Goal: Check status: Check status

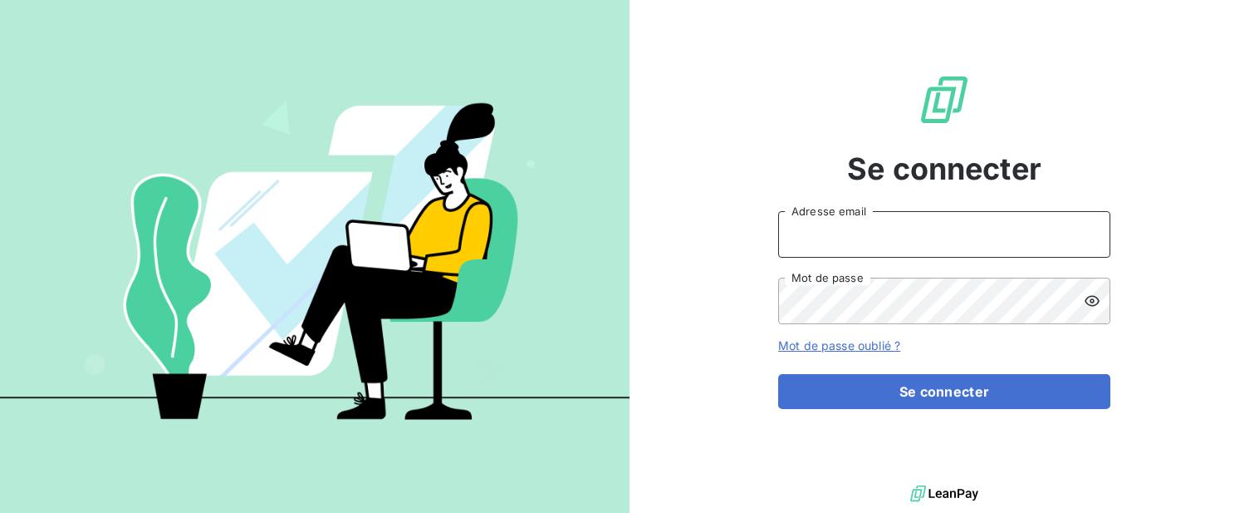
click at [858, 228] on input "Adresse email" at bounding box center [944, 234] width 332 height 47
type input "[EMAIL_ADDRESS][DOMAIN_NAME]"
click at [1092, 307] on icon at bounding box center [1092, 300] width 17 height 17
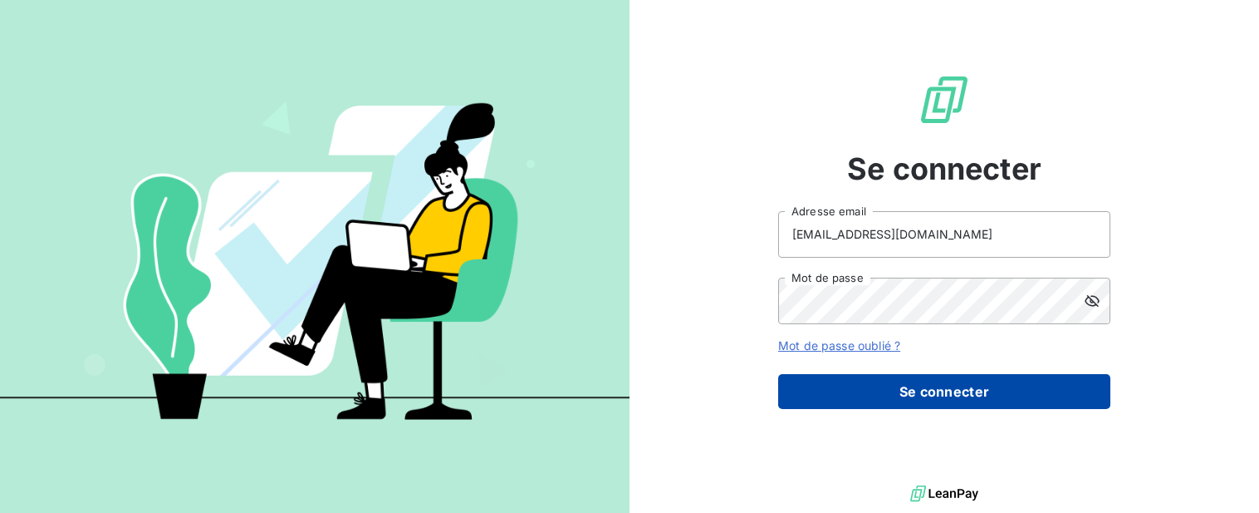
click at [972, 393] on button "Se connecter" at bounding box center [944, 391] width 332 height 35
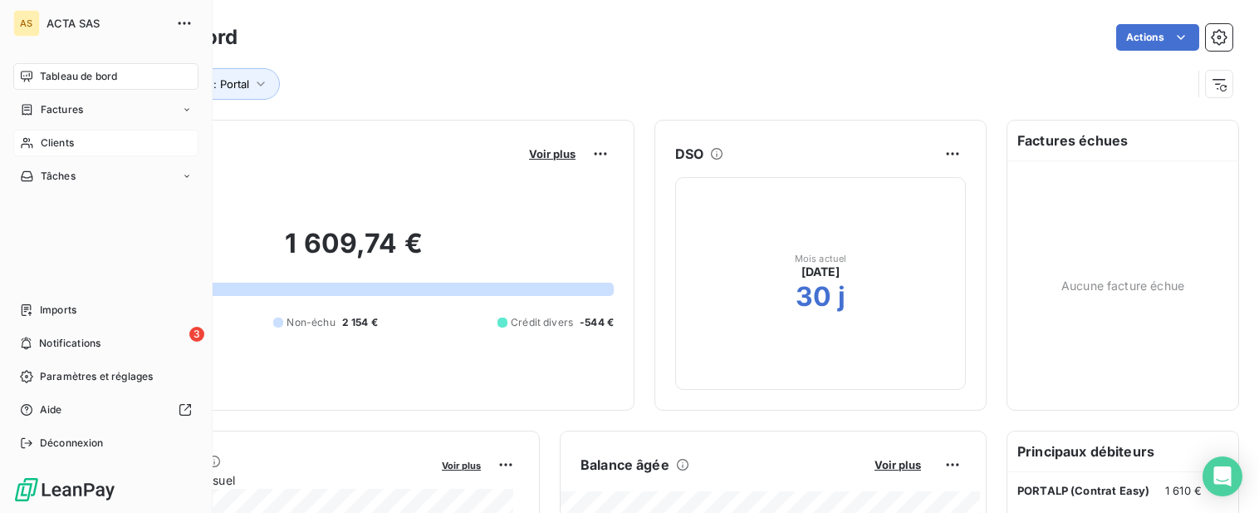
click at [36, 149] on div "Clients" at bounding box center [105, 143] width 185 height 27
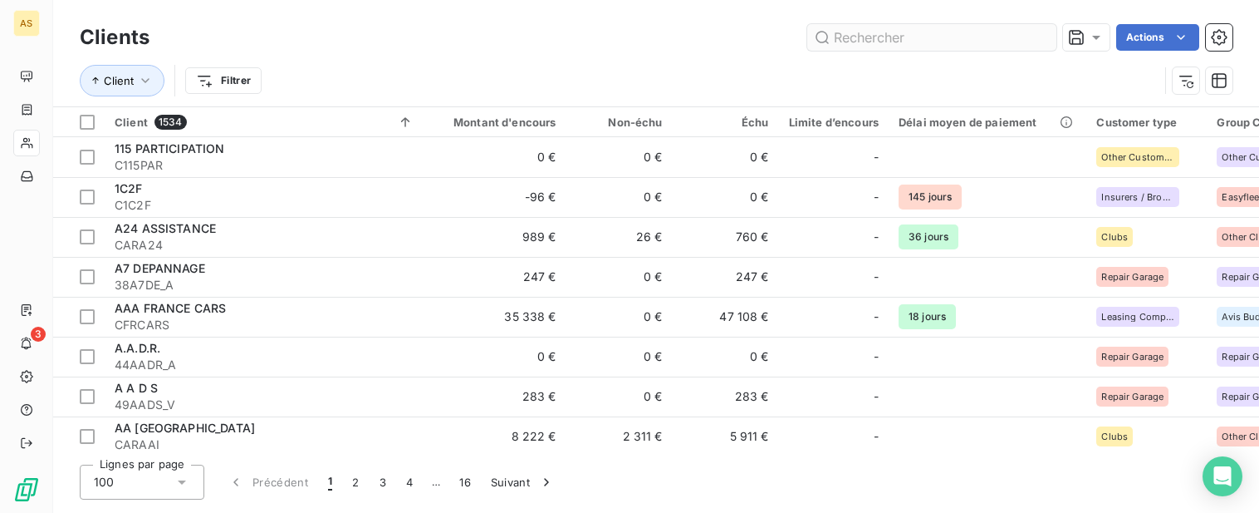
click at [852, 39] on input "text" at bounding box center [931, 37] width 249 height 27
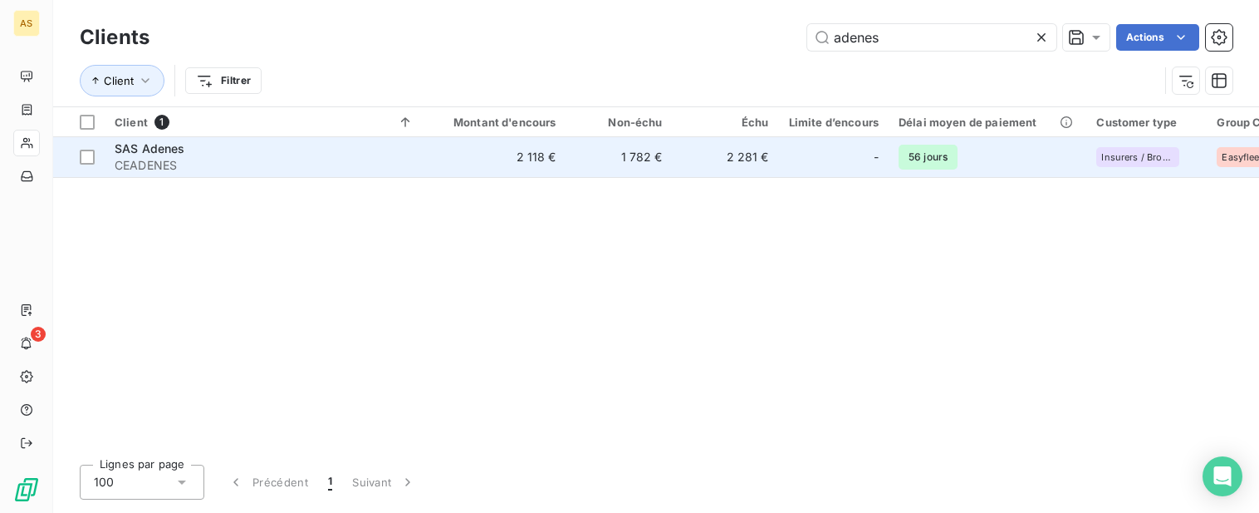
type input "adenes"
click at [632, 156] on td "1 782 €" at bounding box center [620, 157] width 106 height 40
